Goal: Transaction & Acquisition: Purchase product/service

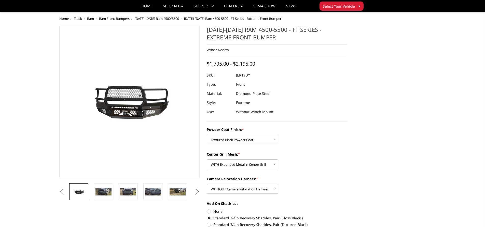
select select "3237"
select select "3238"
select select "3241"
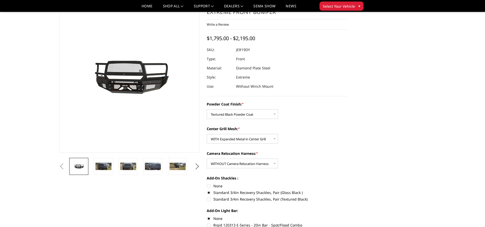
scroll to position [51, 0]
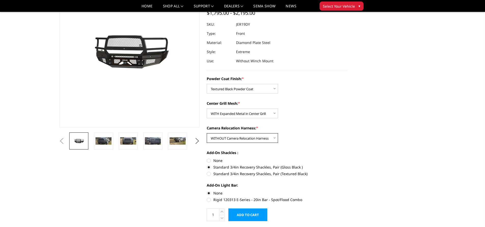
click at [276, 137] on select "Choose Options WITH Camera Relocation Harness WITHOUT Camera Relocation Harness" at bounding box center [242, 138] width 71 height 10
click at [207, 133] on select "Choose Options WITH Camera Relocation Harness WITHOUT Camera Relocation Harness" at bounding box center [242, 138] width 71 height 10
click at [275, 136] on select "Choose Options WITH Camera Relocation Harness WITHOUT Camera Relocation Harness" at bounding box center [242, 138] width 71 height 10
select select "3240"
click at [207, 133] on select "Choose Options WITH Camera Relocation Harness WITHOUT Camera Relocation Harness" at bounding box center [242, 138] width 71 height 10
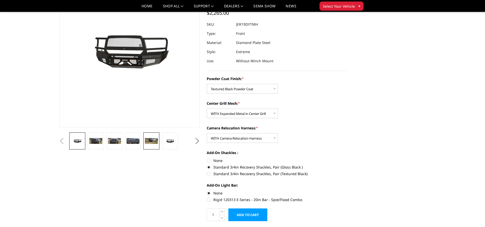
click at [150, 138] on link at bounding box center [151, 141] width 16 height 17
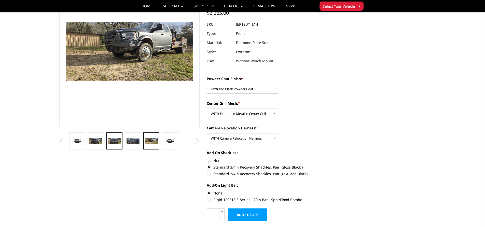
click at [110, 144] on img at bounding box center [114, 141] width 13 height 6
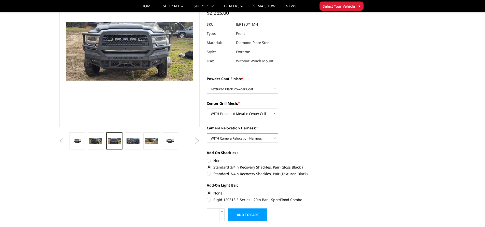
click at [277, 136] on select "Choose Options WITH Camera Relocation Harness WITHOUT Camera Relocation Harness" at bounding box center [242, 138] width 71 height 10
click at [314, 154] on label "Add-On Shackles :" at bounding box center [277, 152] width 140 height 5
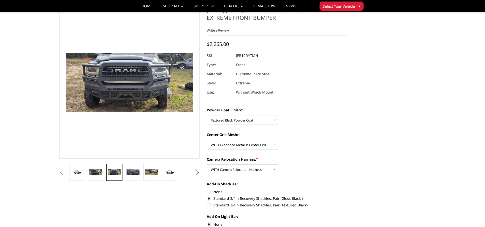
scroll to position [76, 0]
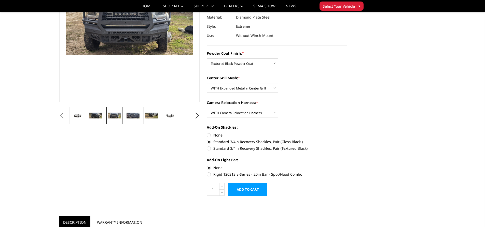
click at [208, 149] on label "Standard 3/4in Recovery Shackles, Pair (Textured Black)" at bounding box center [277, 148] width 140 height 5
click at [347, 139] on input "Standard 3/4in Recovery Shackles, Pair (Textured Black)" at bounding box center [347, 139] width 0 height 0
radio input "true"
click at [252, 189] on input "Add to Cart" at bounding box center [247, 189] width 39 height 13
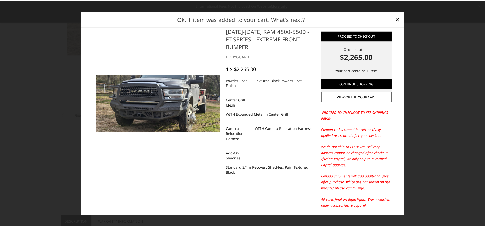
scroll to position [0, 0]
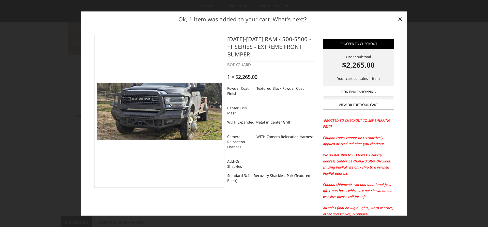
click at [373, 92] on link "Continue Shopping" at bounding box center [358, 92] width 71 height 10
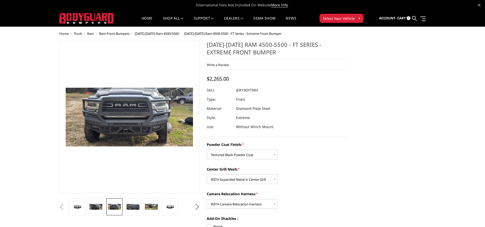
click at [328, 20] on span "Select Your Vehicle" at bounding box center [339, 18] width 32 height 5
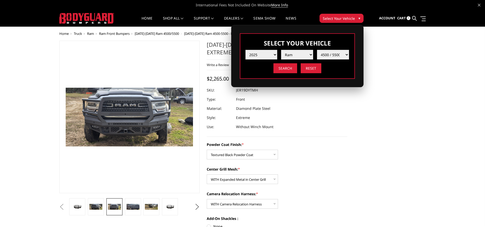
click at [275, 52] on select "Year 2025 2024 2023 2022 2021 2020 2019 2018 2017 2016 2015 2014 2013 2012 2011…" at bounding box center [261, 55] width 32 height 10
click at [245, 50] on select "Year 2025 2024 2023 2022 2021 2020 2019 2018 2017 2016 2015 2014 2013 2012 2011…" at bounding box center [261, 55] width 32 height 10
click at [298, 56] on select "Make Chevrolet Ford GMC Ram Toyota" at bounding box center [297, 55] width 32 height 10
select select "mk_ford"
click at [281, 50] on select "Make Chevrolet Ford GMC Ram Toyota" at bounding box center [297, 55] width 32 height 10
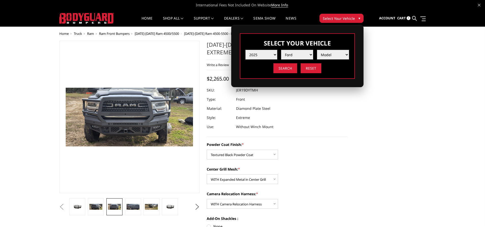
click at [344, 55] on select "Model F150 F150 Raptor F250 / F350 F450 F550" at bounding box center [333, 55] width 32 height 10
select select "md_f550"
click at [317, 50] on select "Model F150 F150 Raptor F250 / F350 F450 F550" at bounding box center [333, 55] width 32 height 10
click at [287, 67] on input "Search" at bounding box center [285, 68] width 24 height 10
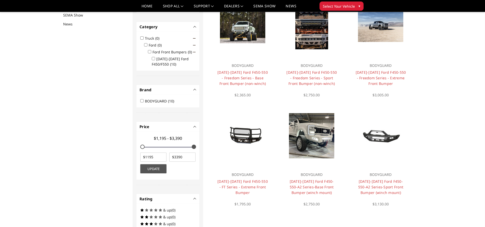
scroll to position [66, 0]
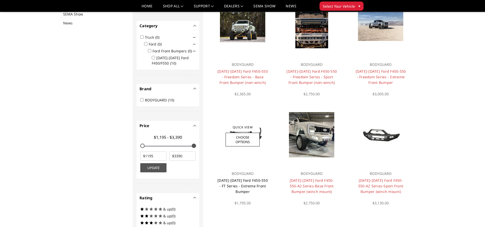
click at [248, 180] on link "[DATE]-[DATE] Ford F450-550 - FT Series - Extreme Front Bumper" at bounding box center [242, 186] width 50 height 16
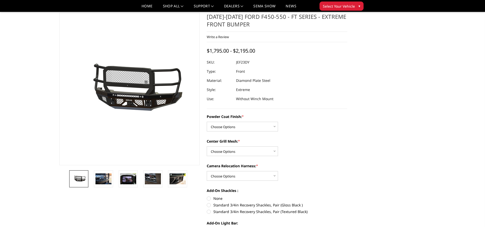
scroll to position [25, 0]
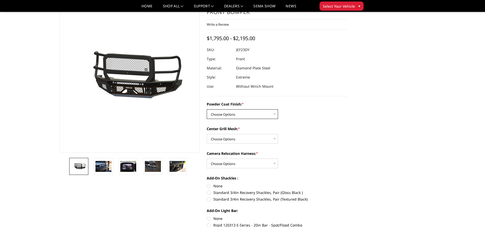
click at [270, 112] on select "Choose Options Bare Metal Gloss Black Powder Coat Textured Black Powder Coat" at bounding box center [242, 114] width 71 height 10
select select "3272"
click at [207, 109] on select "Choose Options Bare Metal Gloss Black Powder Coat Textured Black Powder Coat" at bounding box center [242, 114] width 71 height 10
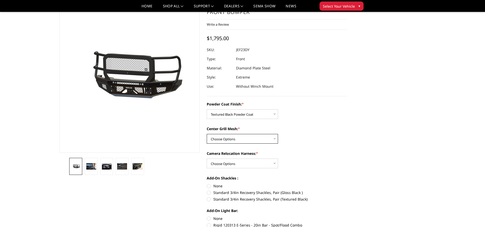
click at [268, 140] on select "Choose Options WITH Expanded Metal in Center Grill WITHOUT Expanded Metal in Ce…" at bounding box center [242, 139] width 71 height 10
select select "3273"
click at [207, 134] on select "Choose Options WITH Expanded Metal in Center Grill WITHOUT Expanded Metal in Ce…" at bounding box center [242, 139] width 71 height 10
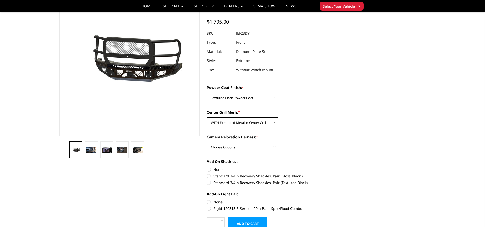
scroll to position [51, 0]
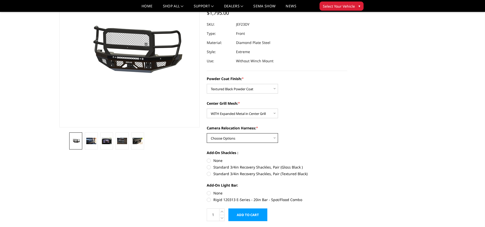
click at [274, 138] on select "Choose Options WITH Camera Relocation Harness WITHOUT Camera Relocation Harness" at bounding box center [242, 138] width 71 height 10
select select "3275"
click at [207, 133] on select "Choose Options WITH Camera Relocation Harness WITHOUT Camera Relocation Harness" at bounding box center [242, 138] width 71 height 10
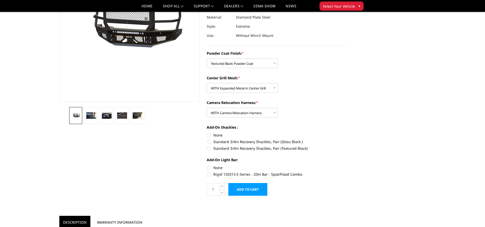
click at [208, 148] on label "Standard 3/4in Recovery Shackles, Pair (Textured Black)" at bounding box center [277, 148] width 140 height 5
click at [347, 139] on input "Standard 3/4in Recovery Shackles, Pair (Textured Black)" at bounding box center [347, 139] width 0 height 0
radio input "true"
click at [209, 168] on label "None" at bounding box center [277, 167] width 140 height 5
click at [207, 165] on input "None" at bounding box center [207, 165] width 0 height 0
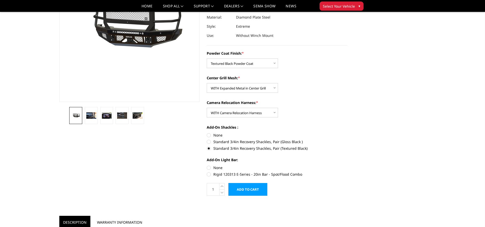
radio input "true"
click at [93, 120] on link at bounding box center [91, 115] width 13 height 17
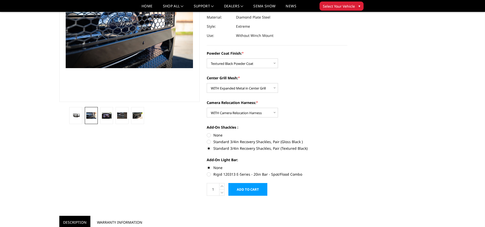
scroll to position [64, 0]
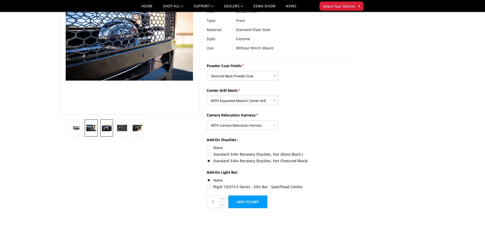
click at [103, 127] on img at bounding box center [107, 128] width 10 height 7
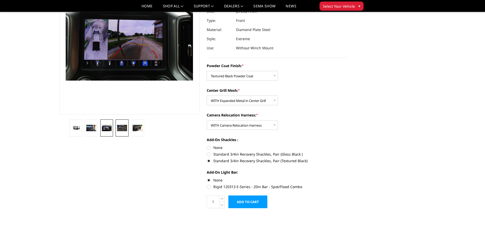
click at [119, 127] on img at bounding box center [122, 128] width 10 height 7
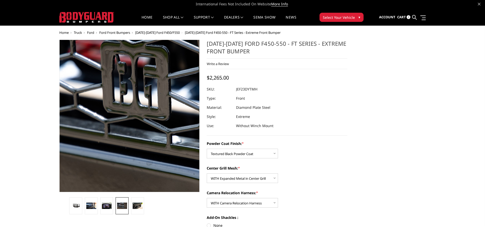
scroll to position [0, 0]
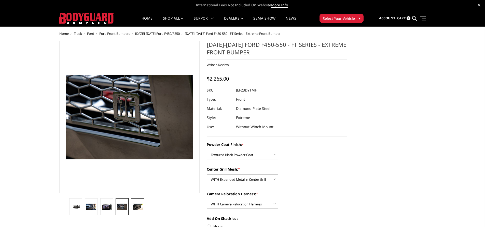
click at [140, 204] on img at bounding box center [138, 207] width 10 height 7
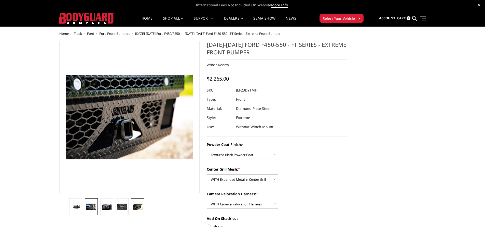
click at [94, 206] on img at bounding box center [91, 207] width 10 height 7
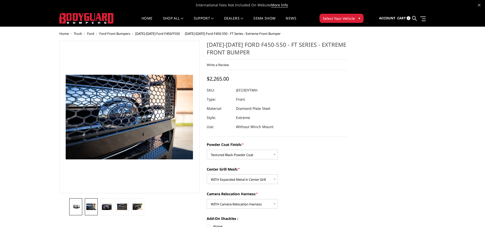
click at [80, 206] on img at bounding box center [76, 207] width 10 height 5
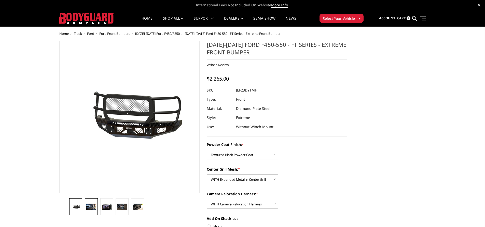
click at [86, 206] on link at bounding box center [91, 206] width 13 height 17
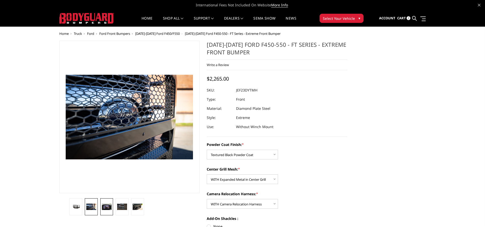
click at [107, 209] on img at bounding box center [107, 207] width 10 height 7
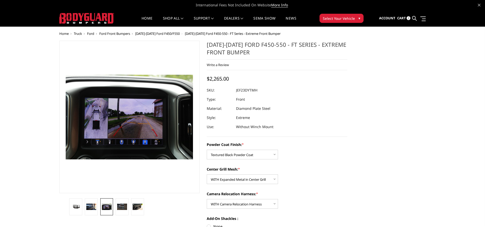
click at [115, 209] on li at bounding box center [122, 206] width 16 height 17
click at [115, 209] on link at bounding box center [121, 206] width 13 height 17
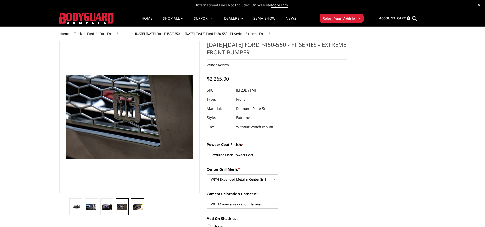
click at [136, 210] on link at bounding box center [137, 206] width 13 height 17
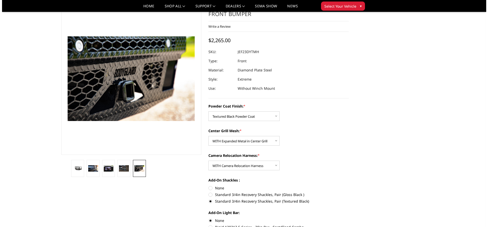
scroll to position [102, 0]
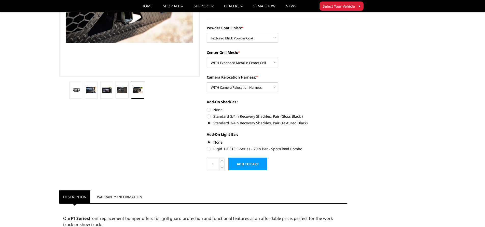
click at [257, 167] on input "Add to Cart" at bounding box center [247, 164] width 39 height 13
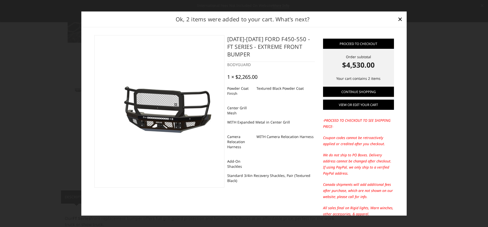
click at [361, 106] on link "View or edit your cart" at bounding box center [358, 105] width 71 height 10
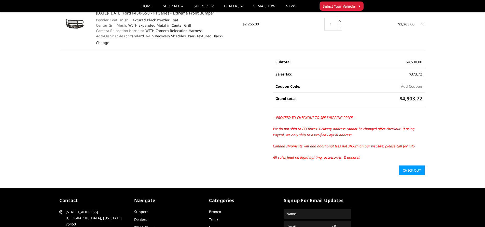
scroll to position [127, 0]
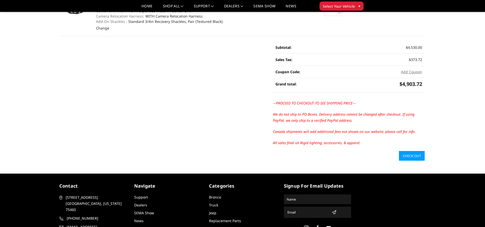
click at [412, 153] on link "Check out" at bounding box center [412, 156] width 26 height 10
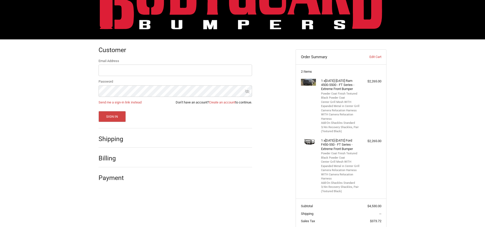
scroll to position [24, 0]
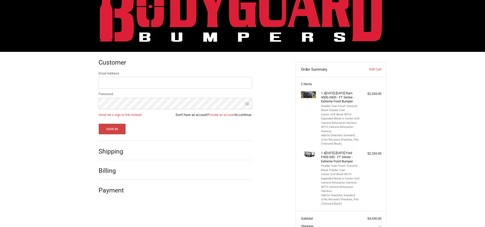
click at [313, 93] on img at bounding box center [308, 94] width 15 height 7
click at [377, 70] on link "Edit Cart" at bounding box center [368, 69] width 25 height 5
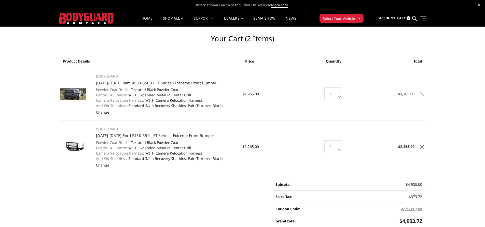
click at [72, 90] on img at bounding box center [72, 94] width 25 height 12
click at [105, 77] on p "BODYGUARD" at bounding box center [166, 76] width 141 height 6
click at [79, 93] on img at bounding box center [72, 94] width 25 height 12
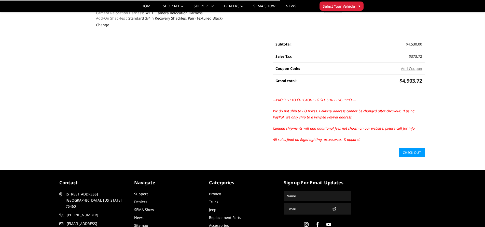
scroll to position [127, 0]
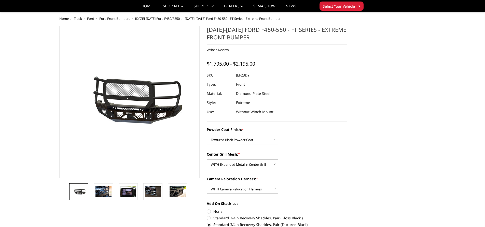
select select "3272"
select select "3273"
select select "3275"
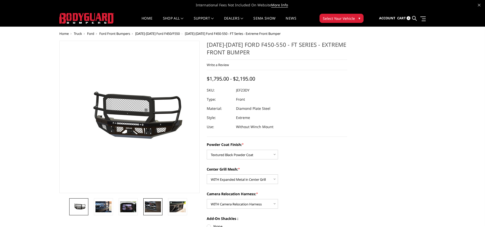
click at [149, 209] on img at bounding box center [153, 206] width 16 height 11
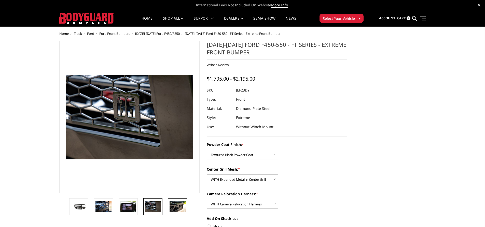
click at [175, 210] on img at bounding box center [177, 206] width 16 height 11
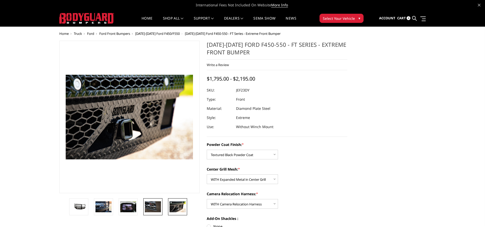
click at [157, 205] on img at bounding box center [153, 206] width 16 height 11
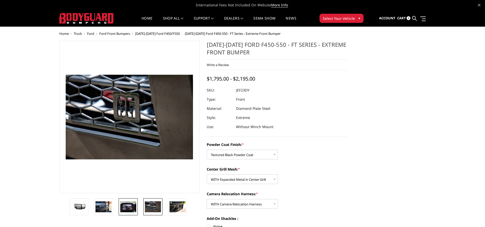
click at [133, 204] on img at bounding box center [128, 206] width 16 height 11
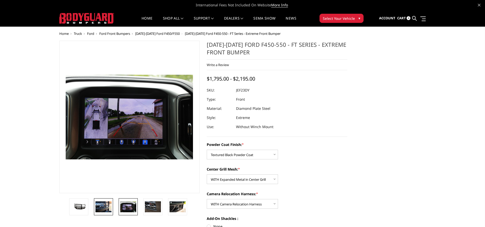
click at [109, 201] on link at bounding box center [103, 206] width 19 height 17
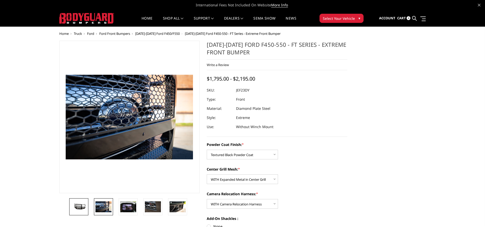
click at [84, 201] on link at bounding box center [78, 206] width 19 height 17
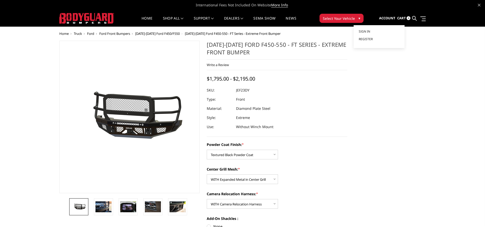
click at [385, 14] on link "Account" at bounding box center [387, 18] width 16 height 14
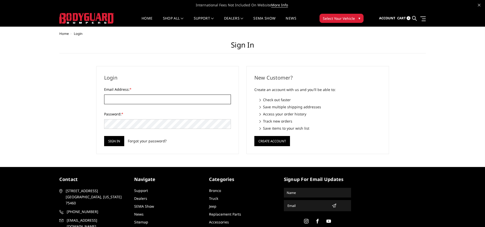
click at [157, 98] on input "Email Address: *" at bounding box center [167, 100] width 127 height 10
type input "[PERSON_NAME][EMAIL_ADDRESS][DOMAIN_NAME]"
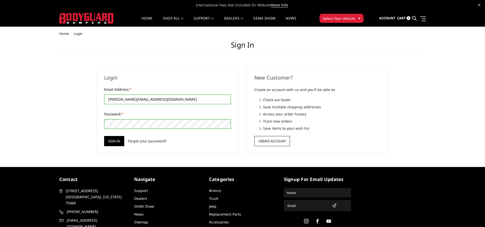
click at [272, 139] on button "Create Account" at bounding box center [272, 141] width 36 height 10
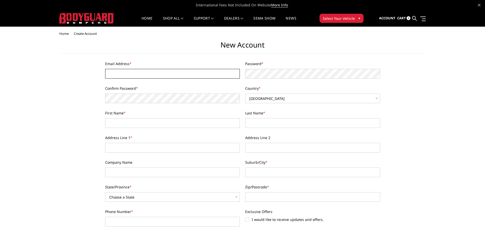
click at [161, 77] on input "Email Address *" at bounding box center [172, 74] width 135 height 10
type input "[PERSON_NAME][EMAIL_ADDRESS][DOMAIN_NAME]"
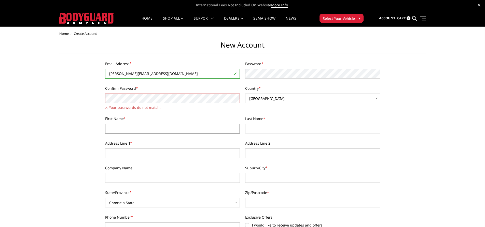
click at [135, 129] on input "First Name *" at bounding box center [172, 129] width 135 height 10
type input "[PERSON_NAME]"
click at [258, 131] on input "Last Name *" at bounding box center [312, 129] width 135 height 10
type input "beam"
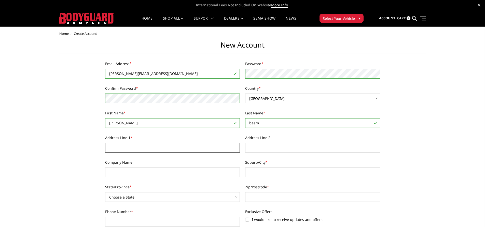
click at [172, 150] on input "Address Line 1 *" at bounding box center [172, 148] width 135 height 10
type input "11799 west us hwy 82"
click at [149, 172] on input "Company Name" at bounding box center [172, 173] width 135 height 10
type input "Pentex Energy"
click at [253, 176] on input "Suburb/City *" at bounding box center [312, 173] width 135 height 10
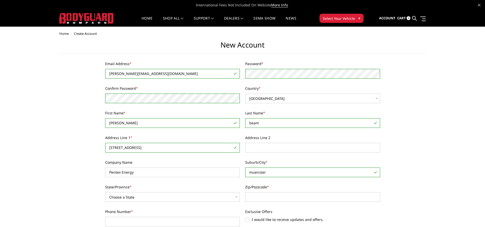
type input "muenster"
click at [260, 196] on input "Zip/Postcode *" at bounding box center [312, 197] width 135 height 10
type input "76252"
click at [149, 198] on select "Choose a State Alabama Alaska American Samoa Arizona Arkansas Armed Forces Afri…" at bounding box center [172, 197] width 135 height 10
select select "Texas"
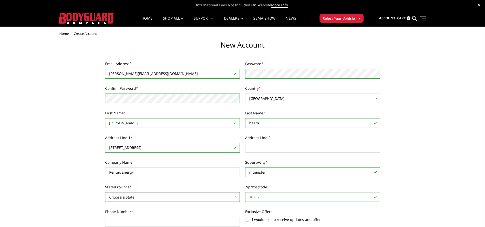
click at [105, 192] on select "Choose a State Alabama Alaska American Samoa Arizona Arkansas Armed Forces Afri…" at bounding box center [172, 197] width 135 height 10
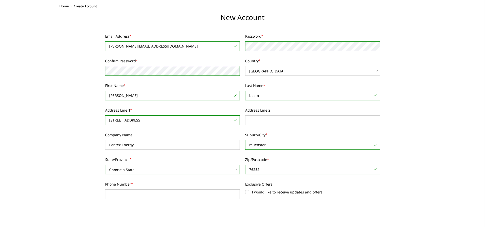
scroll to position [51, 0]
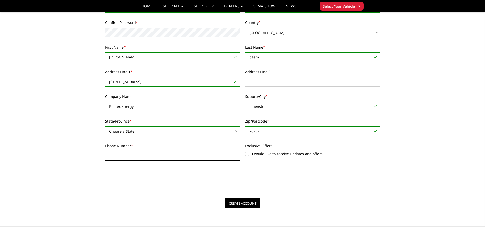
click at [126, 154] on input "Phone Number *" at bounding box center [172, 156] width 135 height 10
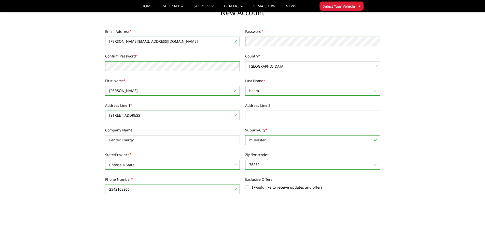
scroll to position [76, 0]
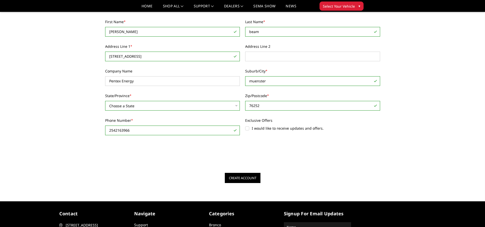
type input "2542163966"
click at [227, 176] on input "Create Account" at bounding box center [243, 178] width 36 height 10
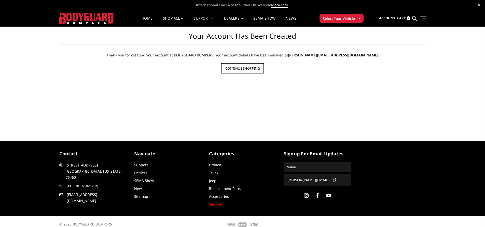
click at [236, 67] on link "Continue Shopping" at bounding box center [242, 68] width 42 height 10
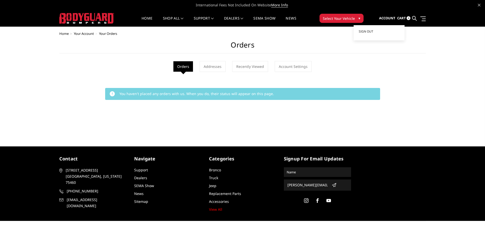
click at [392, 17] on span "Account" at bounding box center [387, 18] width 16 height 5
click at [414, 17] on icon at bounding box center [414, 18] width 5 height 5
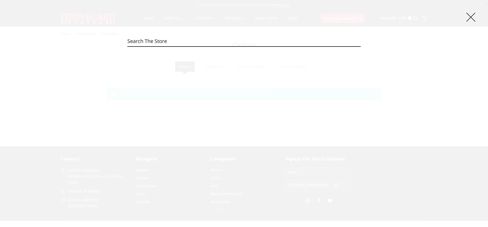
click at [469, 17] on icon at bounding box center [471, 17] width 9 height 9
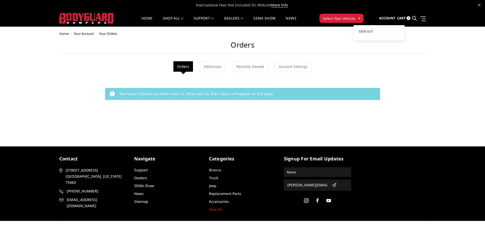
click at [395, 16] on link "Account" at bounding box center [387, 18] width 16 height 14
click at [64, 33] on span "Home" at bounding box center [63, 33] width 9 height 5
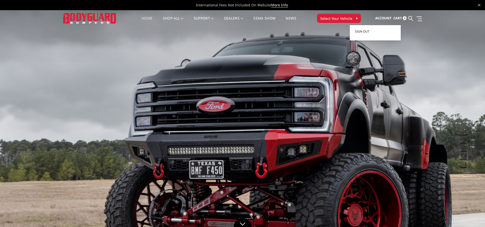
click at [391, 17] on span "Account" at bounding box center [383, 18] width 16 height 5
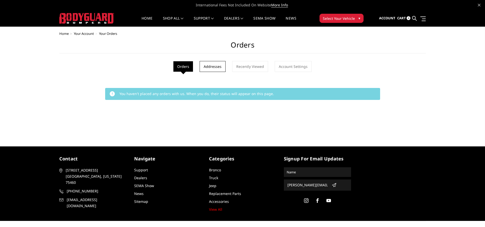
click at [220, 63] on link "Addresses" at bounding box center [212, 66] width 26 height 11
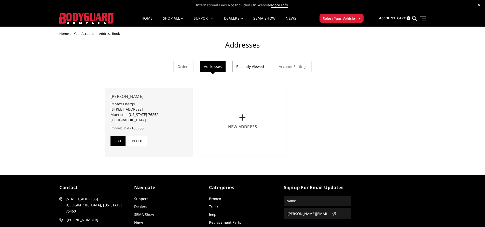
click at [261, 64] on link "Recently Viewed" at bounding box center [250, 66] width 36 height 11
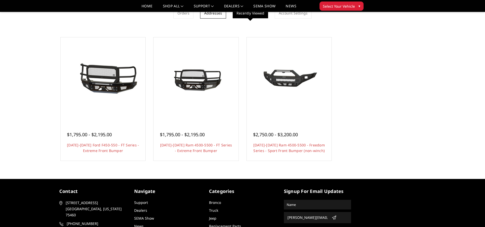
scroll to position [51, 0]
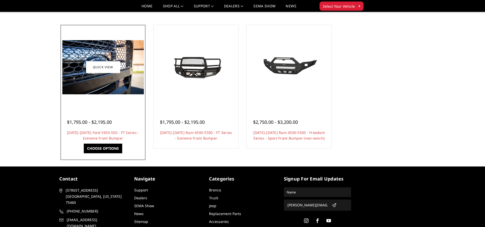
click at [112, 83] on img at bounding box center [102, 67] width 81 height 54
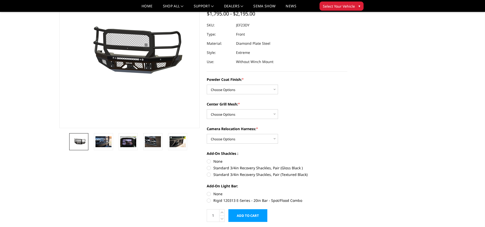
scroll to position [51, 0]
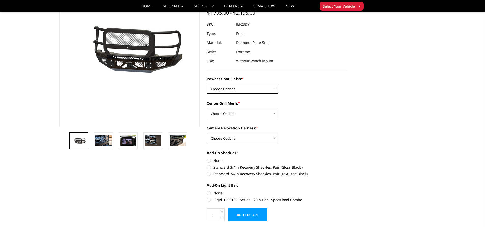
click at [272, 85] on select "Choose Options Bare Metal Gloss Black Powder Coat Textured Black Powder Coat" at bounding box center [242, 89] width 71 height 10
select select "3272"
click at [207, 84] on select "Choose Options Bare Metal Gloss Black Powder Coat Textured Black Powder Coat" at bounding box center [242, 89] width 71 height 10
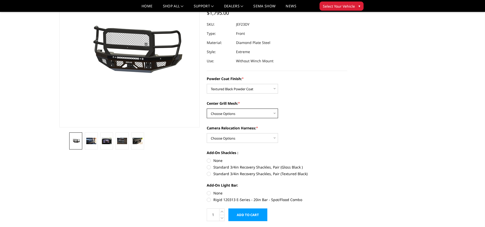
click at [277, 115] on select "Choose Options WITH Expanded Metal in Center Grill WITHOUT Expanded Metal in Ce…" at bounding box center [242, 114] width 71 height 10
select select "3273"
click at [207, 109] on select "Choose Options WITH Expanded Metal in Center Grill WITHOUT Expanded Metal in Ce…" at bounding box center [242, 114] width 71 height 10
click at [211, 174] on label "Standard 3/4in Recovery Shackles, Pair (Textured Black)" at bounding box center [277, 173] width 140 height 5
click at [347, 165] on input "Standard 3/4in Recovery Shackles, Pair (Textured Black)" at bounding box center [347, 165] width 0 height 0
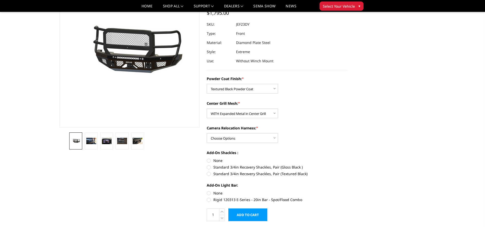
radio input "true"
click at [210, 193] on label "None" at bounding box center [277, 193] width 140 height 5
click at [207, 191] on input "None" at bounding box center [207, 191] width 0 height 0
radio input "true"
click at [275, 137] on select "Choose Options WITH Camera Relocation Harness WITHOUT Camera Relocation Harness" at bounding box center [242, 138] width 71 height 10
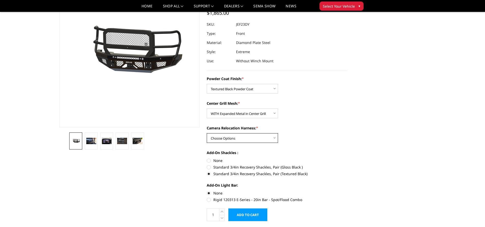
select select "3275"
click at [207, 133] on select "Choose Options WITH Camera Relocation Harness WITHOUT Camera Relocation Harness" at bounding box center [242, 138] width 71 height 10
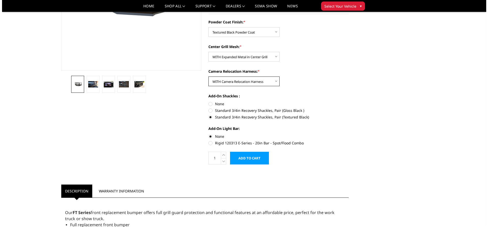
scroll to position [127, 0]
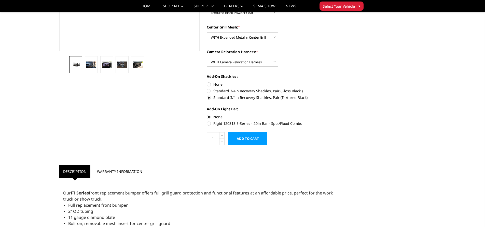
click at [248, 135] on input "Add to Cart" at bounding box center [247, 138] width 39 height 13
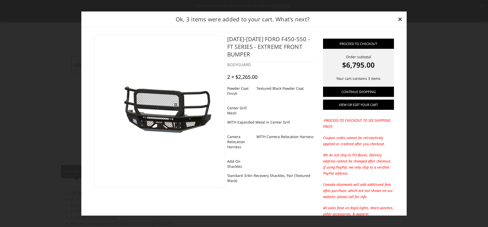
click at [361, 104] on link "View or edit your cart" at bounding box center [358, 105] width 71 height 10
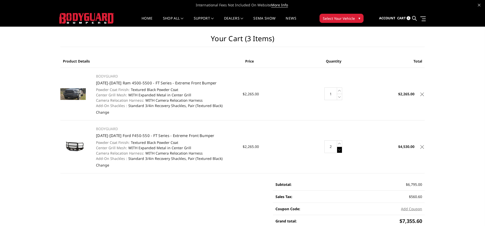
click at [340, 150] on icon at bounding box center [339, 150] width 5 height 6
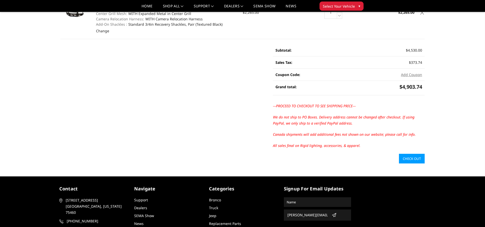
scroll to position [127, 0]
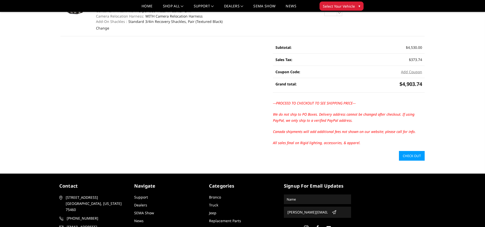
click at [410, 157] on link "Check out" at bounding box center [412, 156] width 26 height 10
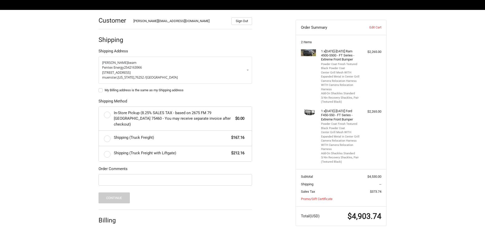
scroll to position [87, 0]
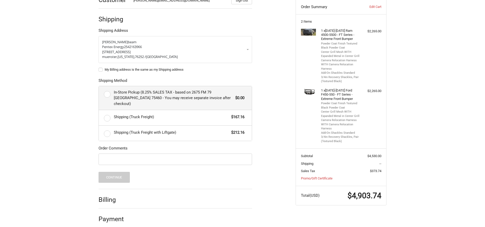
click at [106, 93] on label "In-Store Pickup (8.25% SALES TAX - based on 2675 FM 79 Paris TX 75460 - You may…" at bounding box center [175, 98] width 153 height 24
click at [99, 86] on input "In-Store Pickup (8.25% SALES TAX - based on 2675 FM 79 Paris TX 75460 - You may…" at bounding box center [99, 86] width 0 height 0
radio input "true"
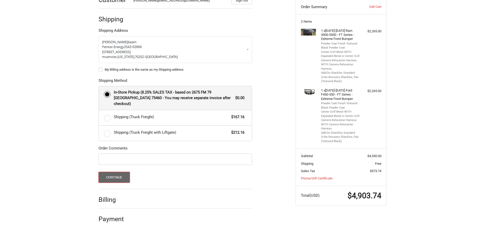
click at [116, 172] on button "Continue" at bounding box center [113, 177] width 31 height 11
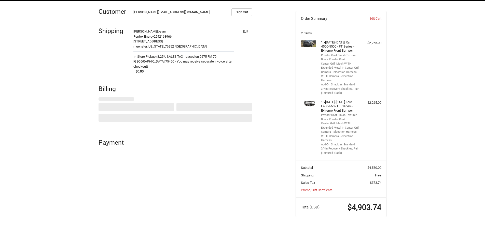
select select "US"
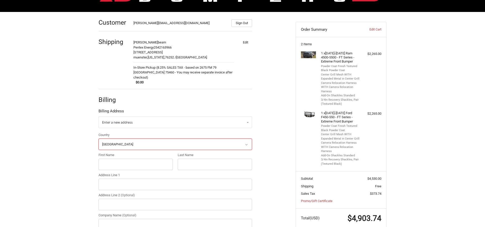
scroll to position [52, 0]
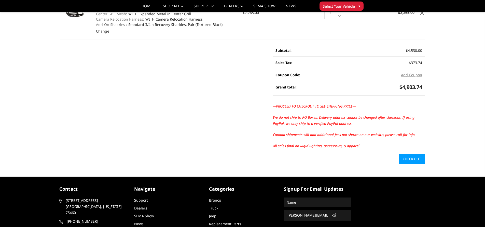
scroll to position [127, 0]
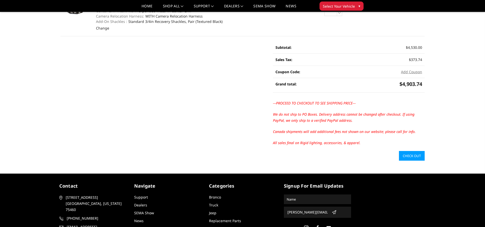
click at [419, 157] on link "Check out" at bounding box center [412, 156] width 26 height 10
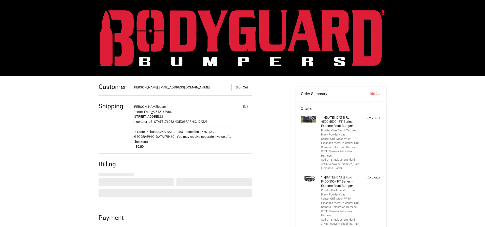
select select "US"
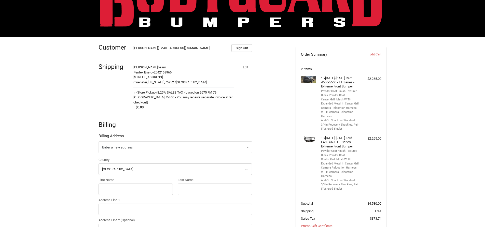
scroll to position [36, 0]
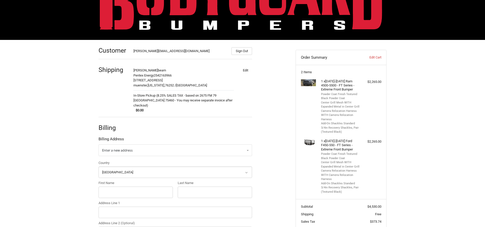
click at [242, 70] on button "Edit" at bounding box center [245, 70] width 13 height 7
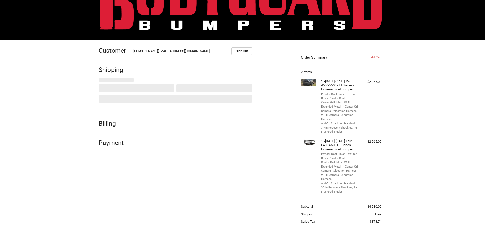
scroll to position [75, 0]
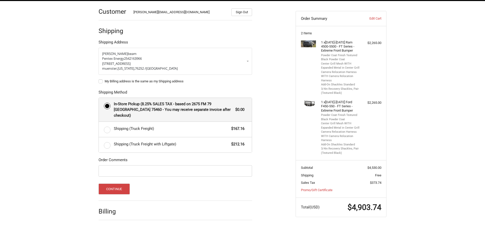
click at [99, 82] on label "My Billing address is the same as my Shipping address" at bounding box center [174, 81] width 153 height 4
click at [99, 79] on input "My Billing address is the same as my Shipping address" at bounding box center [98, 79] width 0 height 0
checkbox input "true"
click at [124, 184] on button "Continue" at bounding box center [113, 189] width 31 height 11
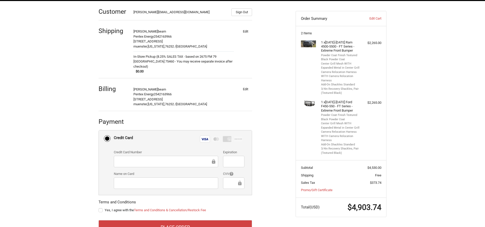
click at [228, 156] on div at bounding box center [233, 161] width 21 height 11
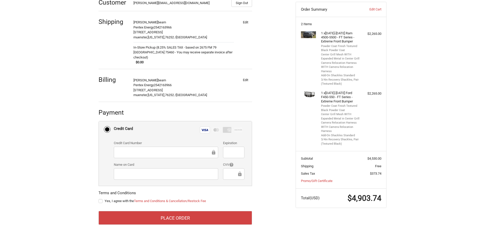
scroll to position [89, 0]
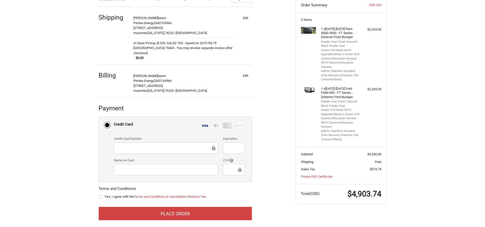
click at [103, 195] on label "Yes, I agree with the Terms and Conditions & Cancellation/Restock Fee" at bounding box center [174, 197] width 153 height 4
click at [99, 194] on input "Yes, I agree with the Terms and Conditions & Cancellation/Restock Fee" at bounding box center [98, 194] width 0 height 0
checkbox input "true"
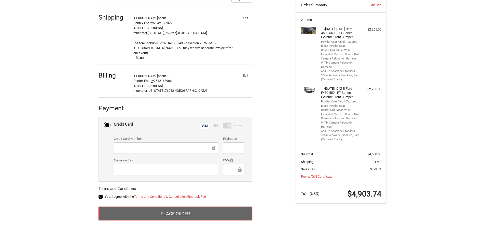
click at [203, 207] on button "Place Order" at bounding box center [174, 214] width 153 height 14
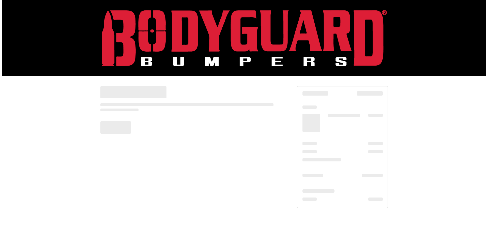
scroll to position [0, 0]
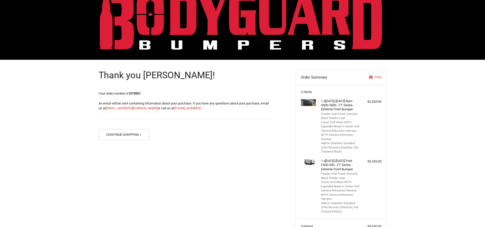
scroll to position [25, 0]
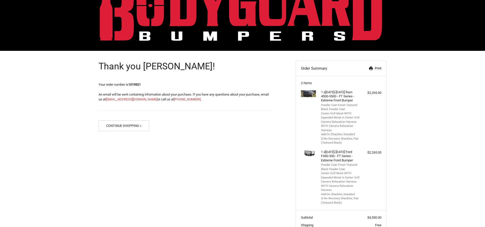
click at [374, 68] on link "Print" at bounding box center [368, 68] width 26 height 5
